Goal: Transaction & Acquisition: Purchase product/service

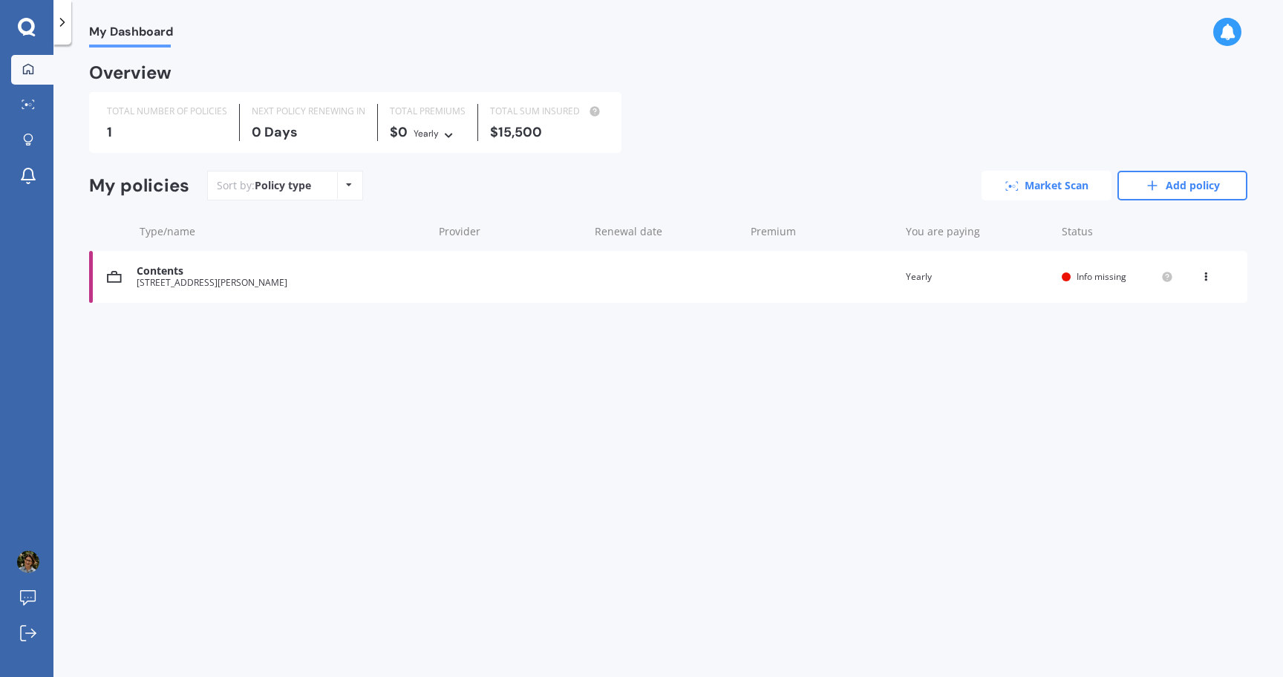
click at [1060, 183] on link "Market Scan" at bounding box center [1046, 186] width 130 height 30
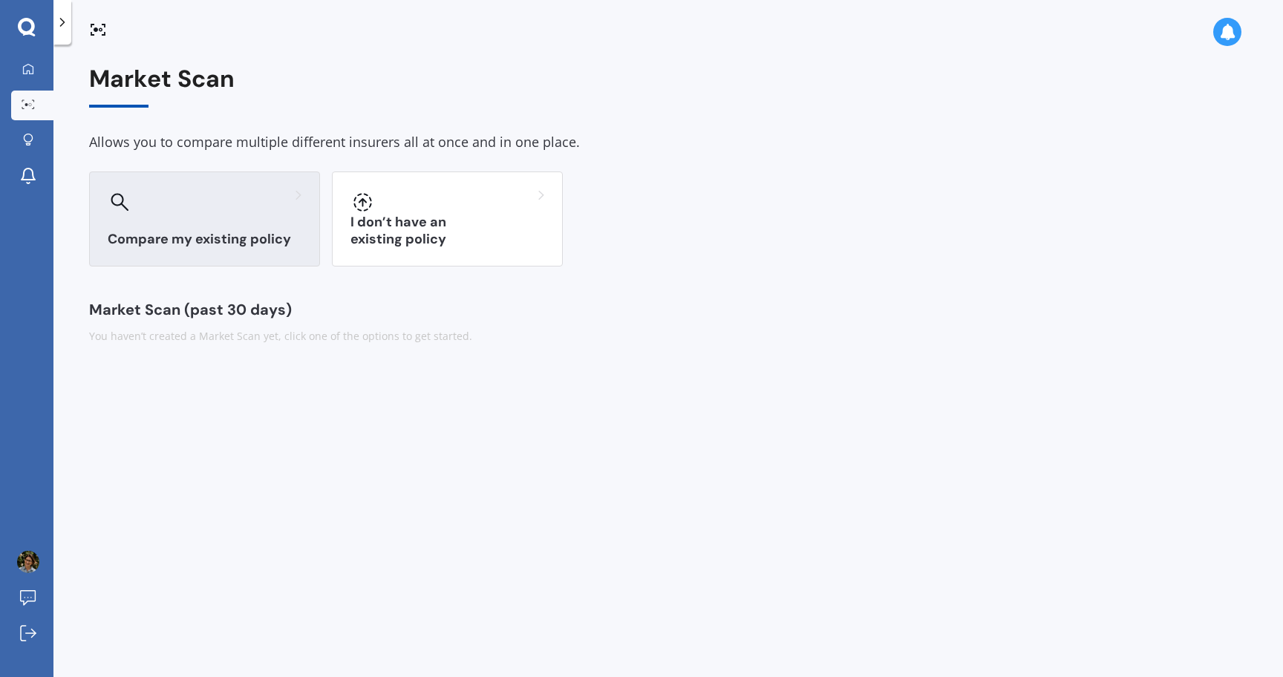
click at [226, 227] on div "Compare my existing policy" at bounding box center [204, 218] width 231 height 95
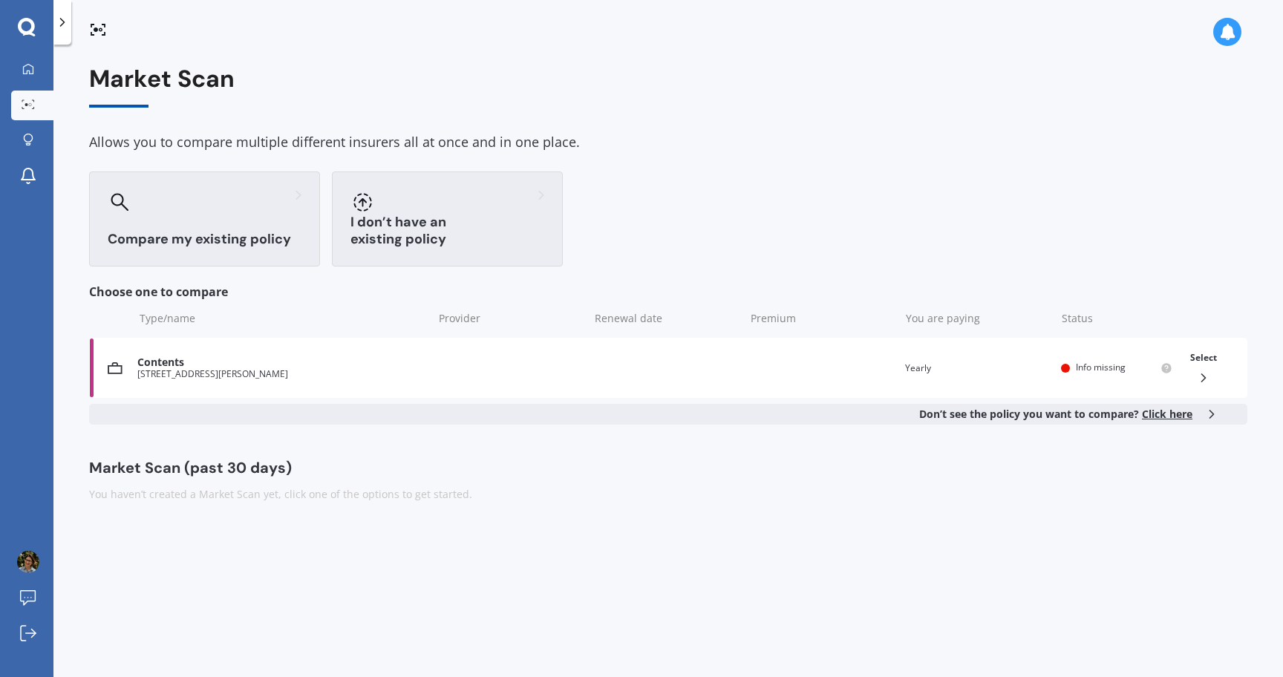
click at [511, 218] on div "I don’t have an existing policy" at bounding box center [447, 218] width 231 height 95
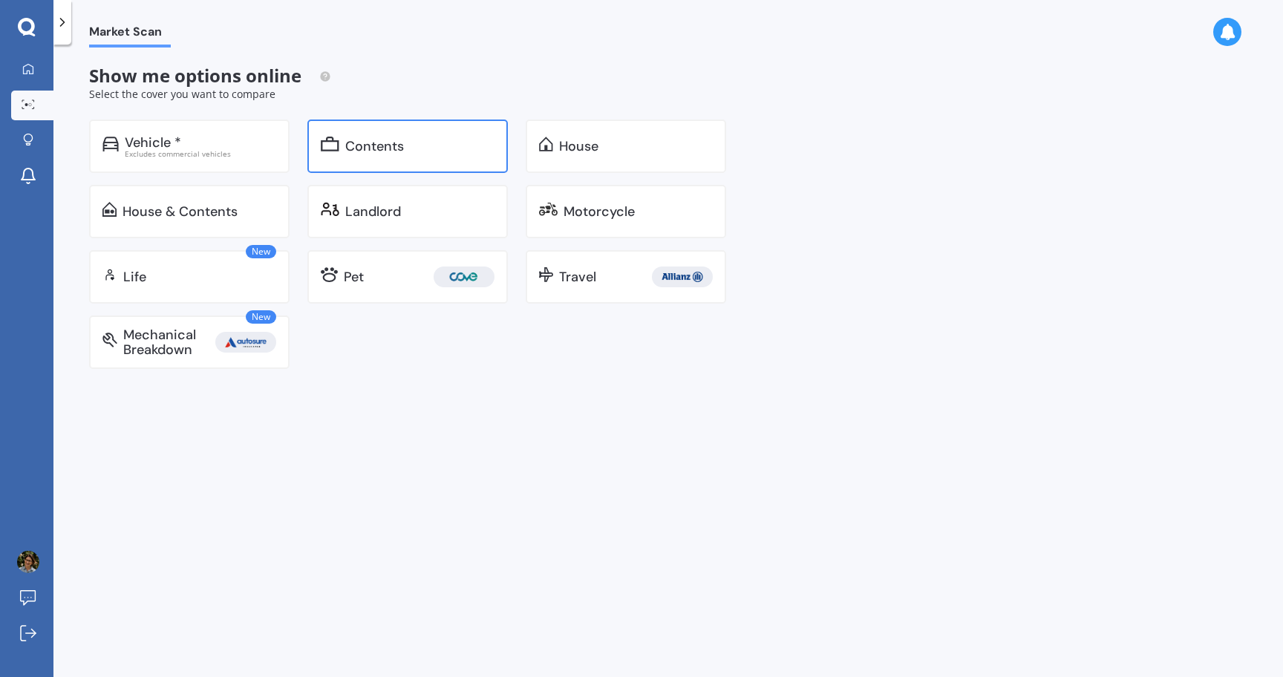
click at [422, 151] on div "Contents" at bounding box center [419, 146] width 149 height 15
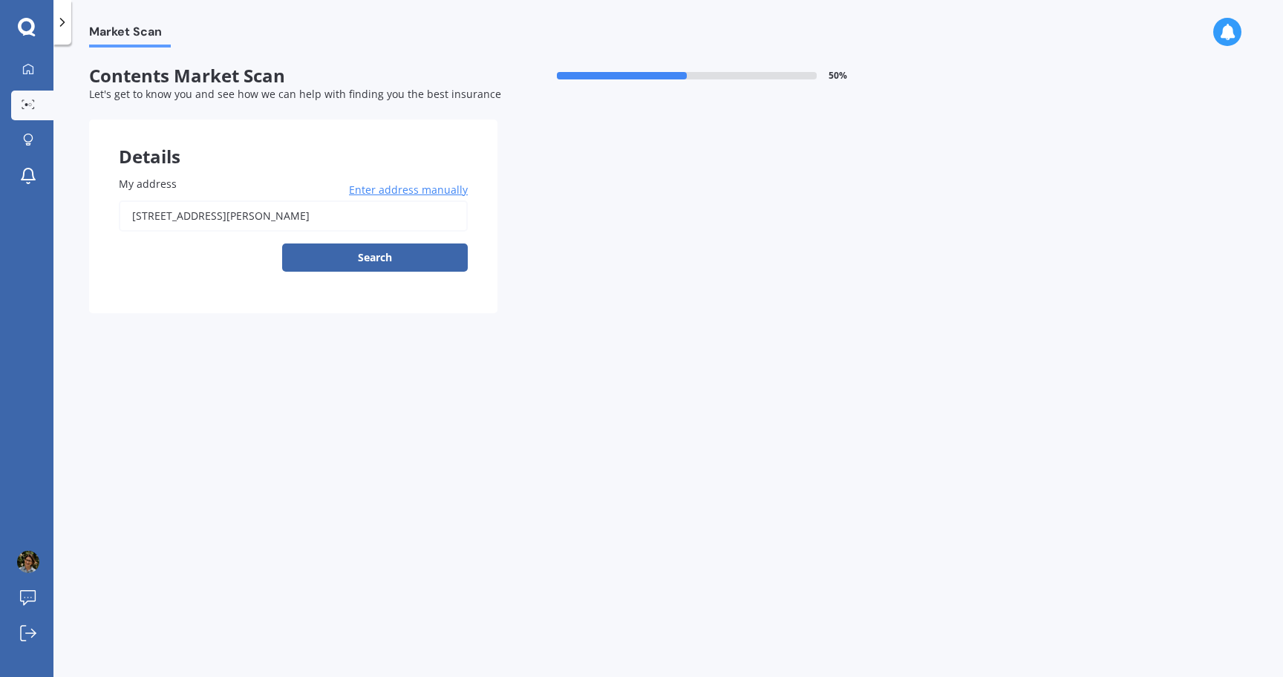
click at [345, 213] on input "28 Cressy Terrace, Lyttelton 8082" at bounding box center [293, 215] width 349 height 31
click at [345, 212] on input "28 Cressy Terrace, Lyttelton 8082" at bounding box center [293, 215] width 349 height 31
click at [345, 213] on input "28 Cressy Terrace, Lyttelton 8082" at bounding box center [293, 215] width 349 height 31
type input "1 Gilmour Terrace, Lyttelton 8082"
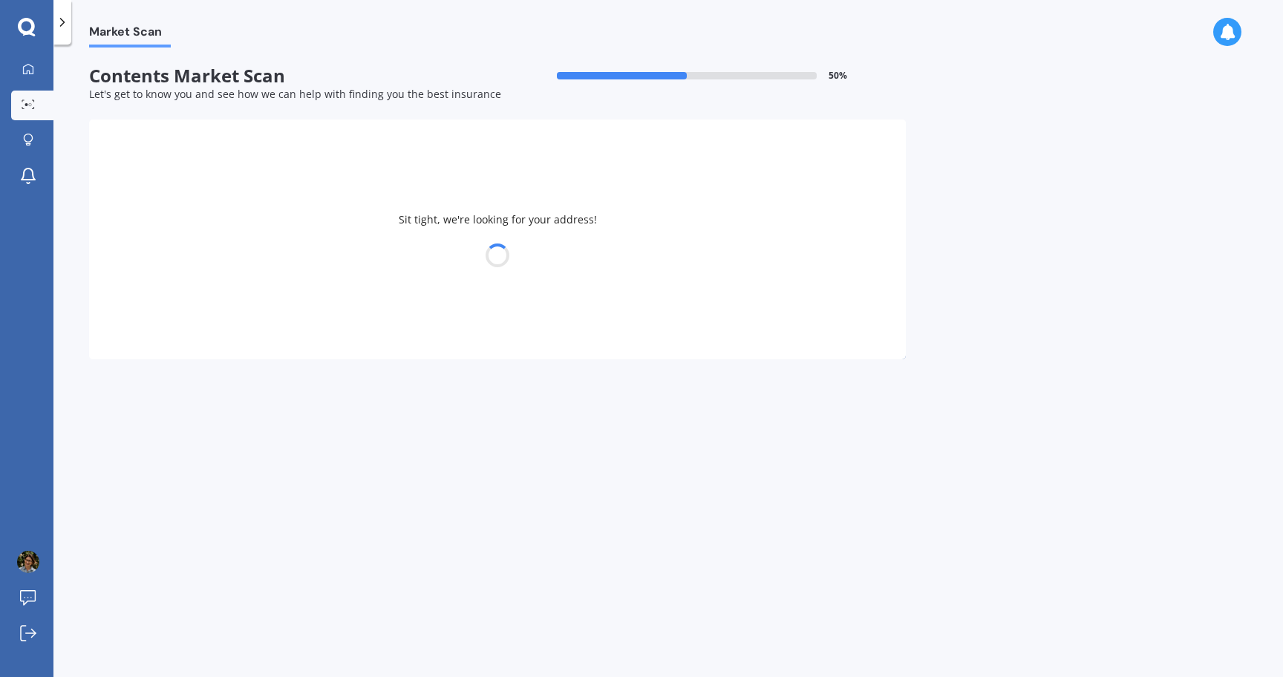
select select "04"
select select "02"
select select "1991"
